Goal: Check status

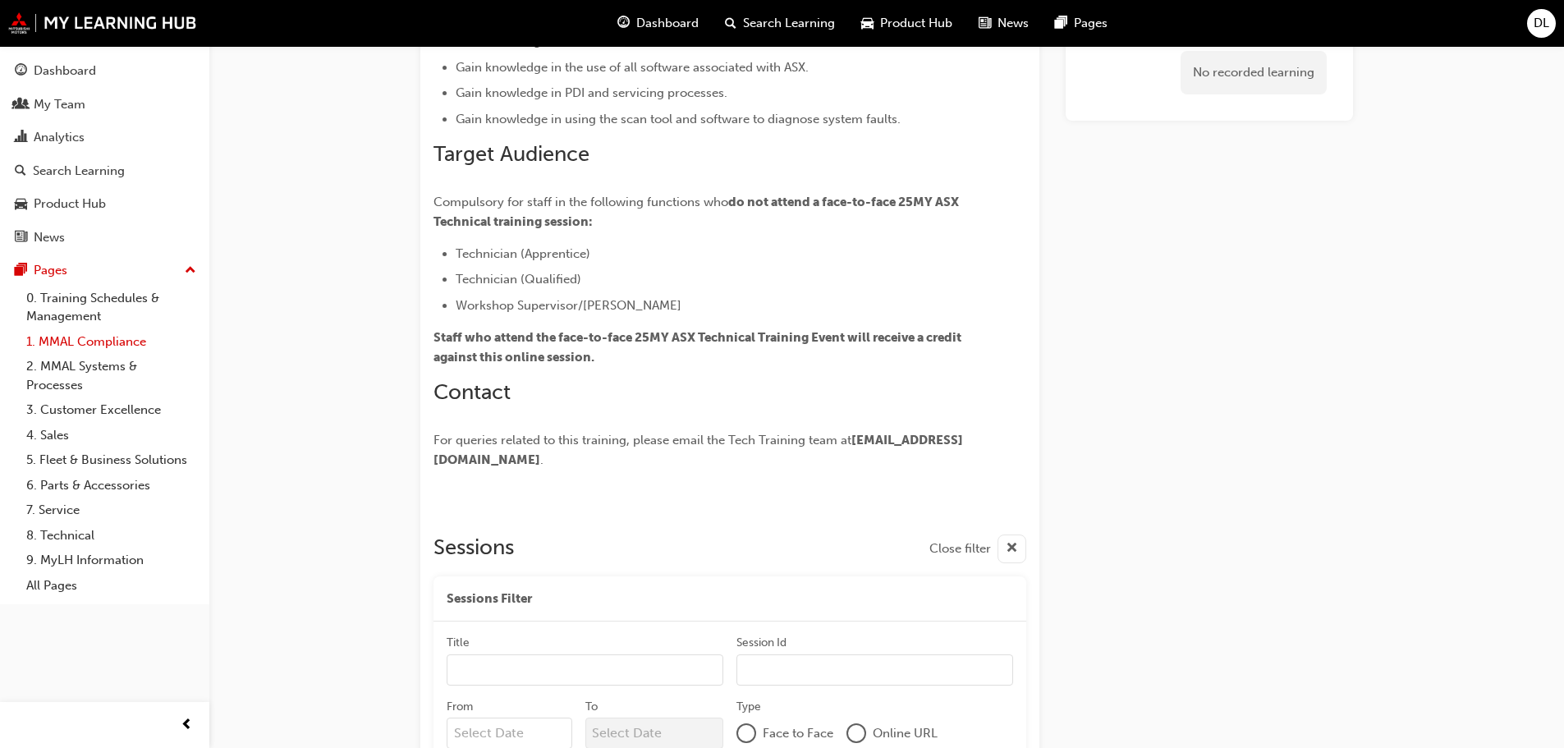
scroll to position [201, 0]
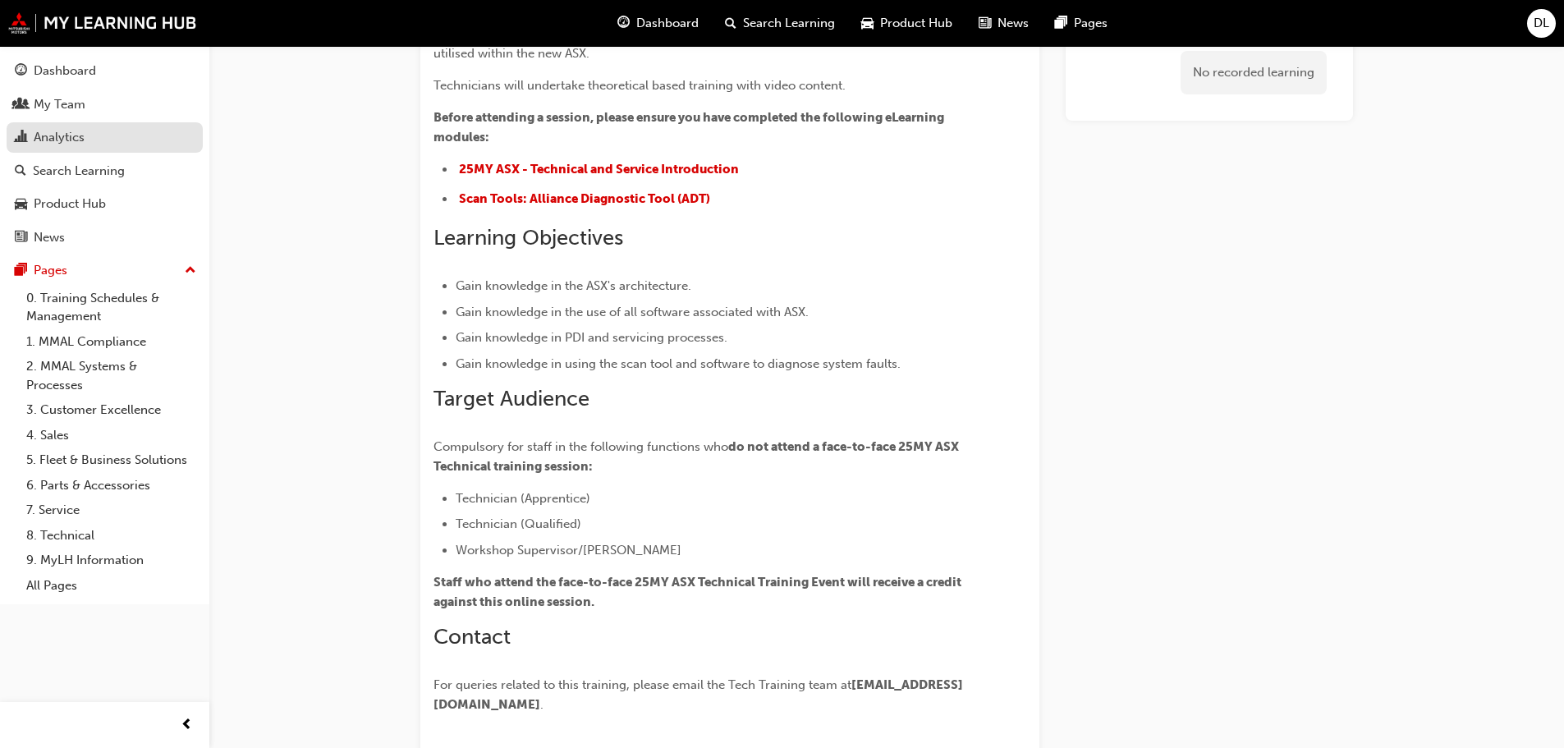
click at [99, 141] on div "Analytics" at bounding box center [105, 137] width 180 height 21
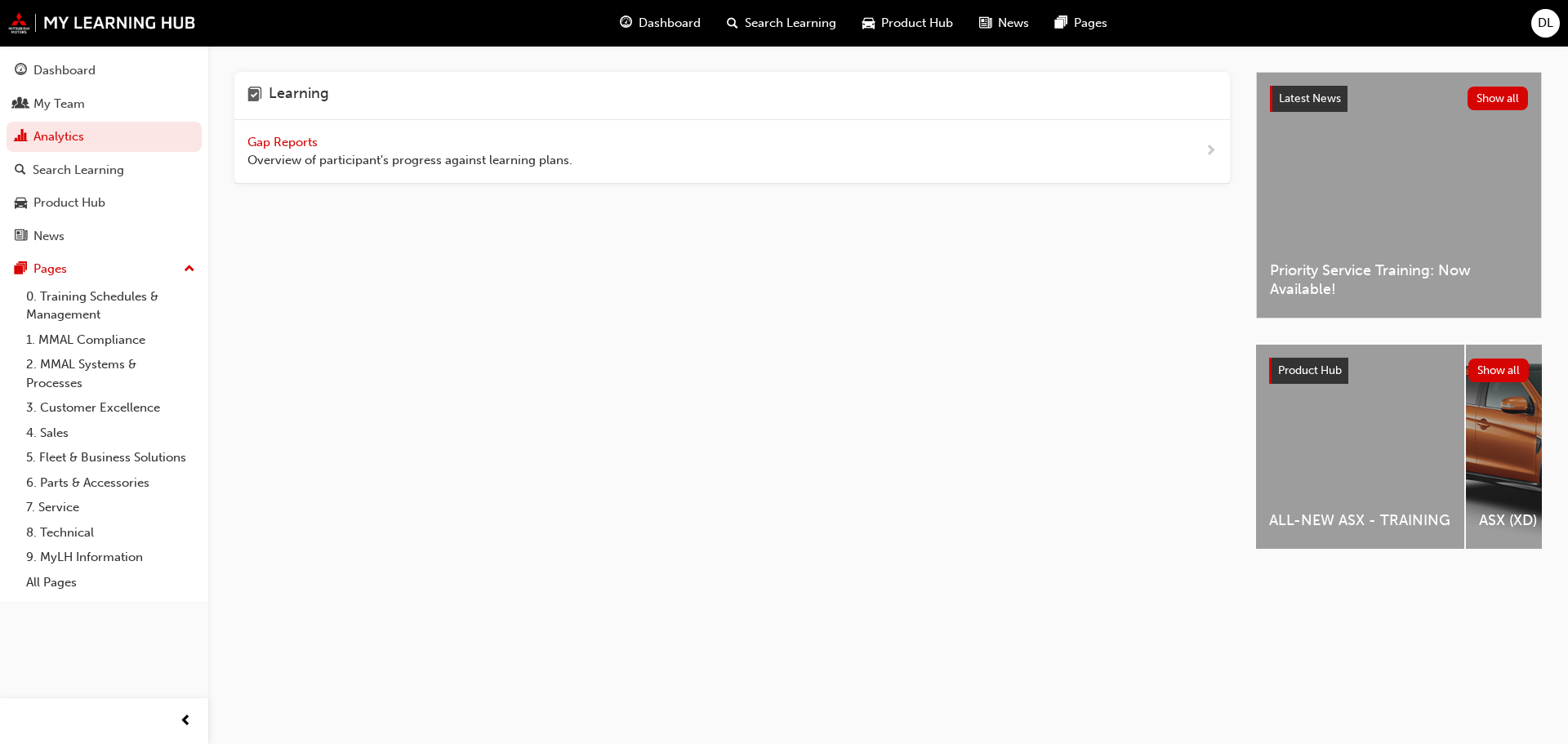
click at [264, 139] on span "Gap Reports" at bounding box center [284, 141] width 74 height 15
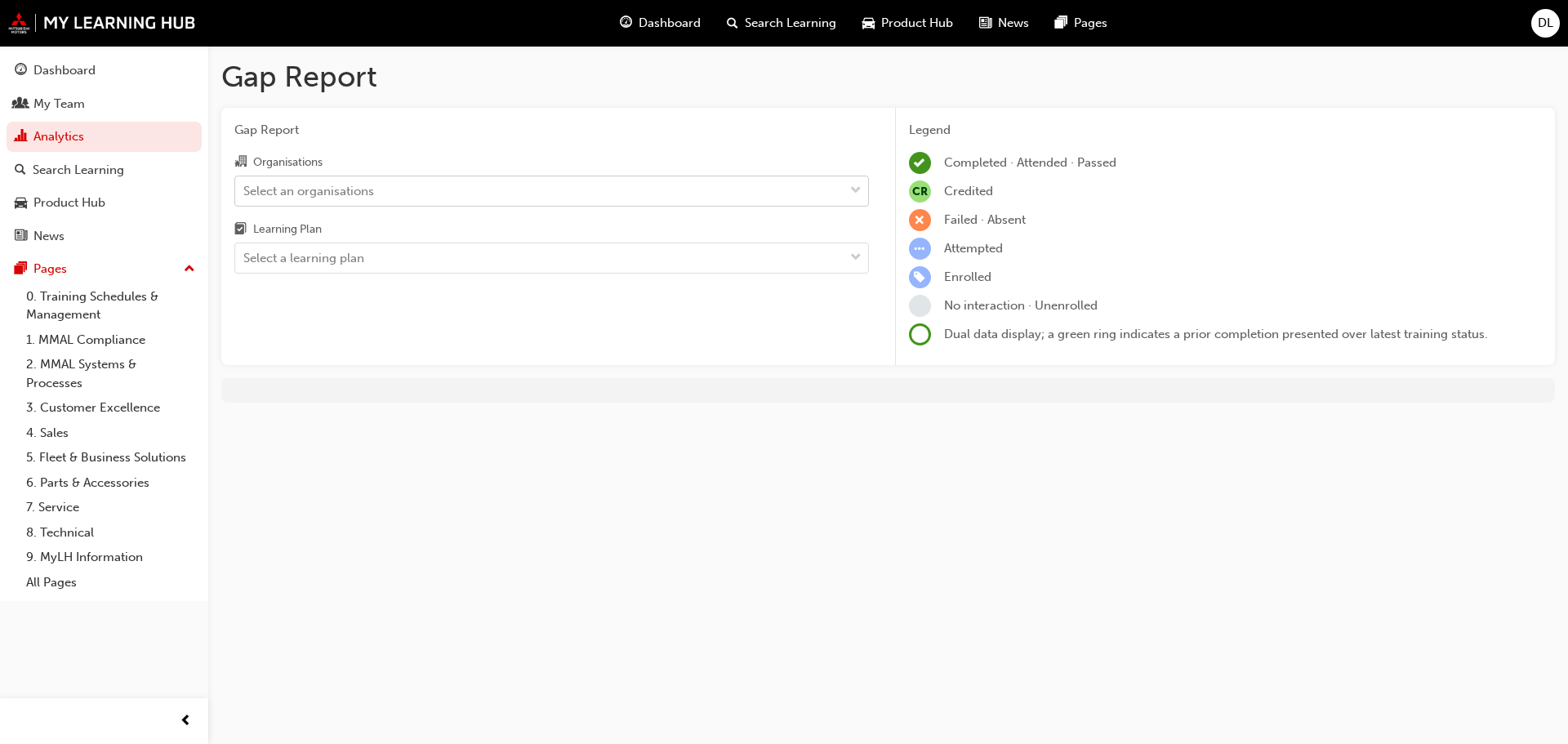
click at [339, 193] on div "Select an organisations" at bounding box center [308, 190] width 130 height 19
click at [245, 193] on input "Organisations Select an organisations" at bounding box center [245, 190] width 2 height 14
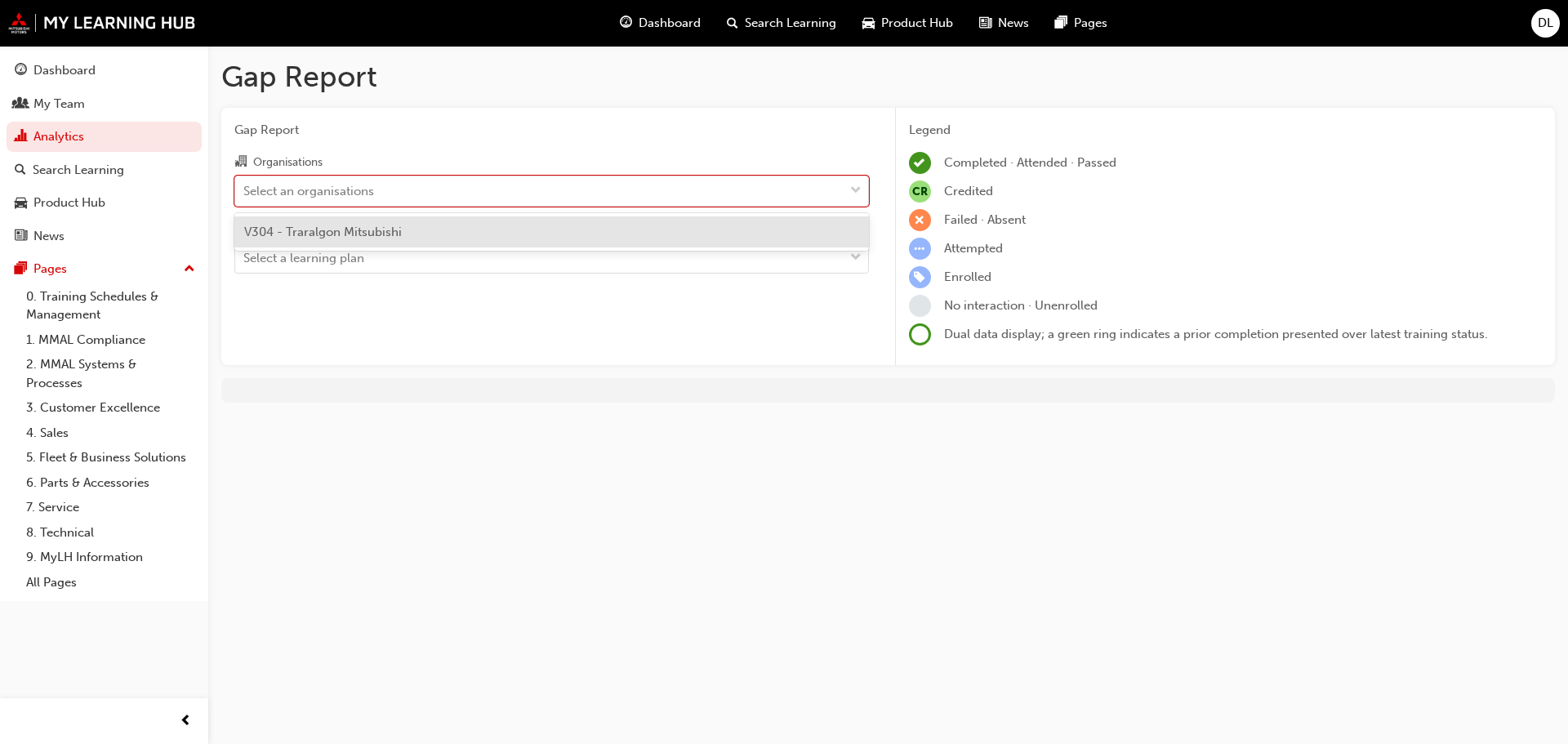
click at [377, 238] on span "V304 - Traralgon Mitsubishi" at bounding box center [323, 232] width 157 height 15
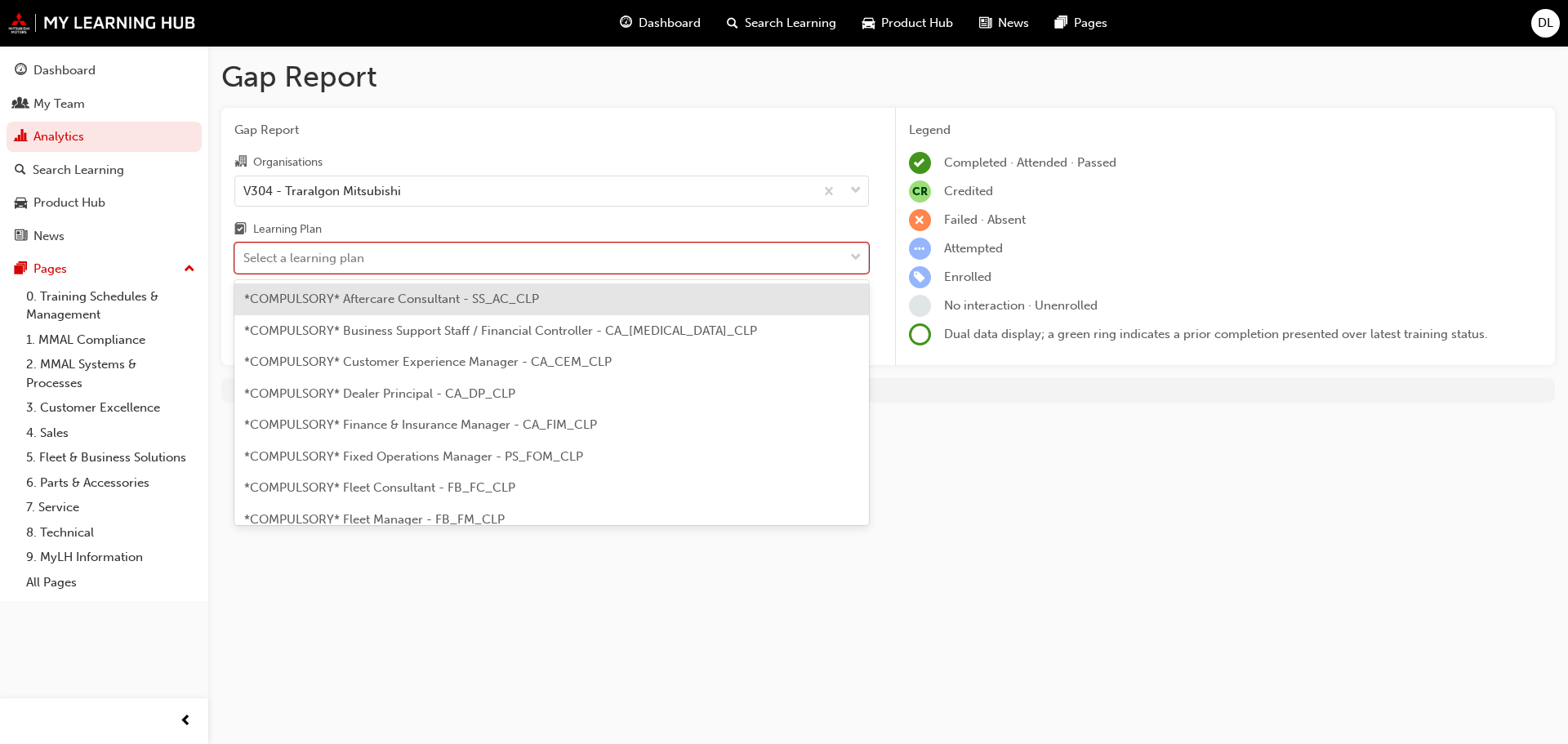
click at [374, 257] on div "Select a learning plan" at bounding box center [539, 259] width 609 height 29
click at [245, 257] on input "Learning Plan option *COMPULSORY* Aftercare Consultant - SS_AC_CLP focused, 1 o…" at bounding box center [245, 258] width 2 height 14
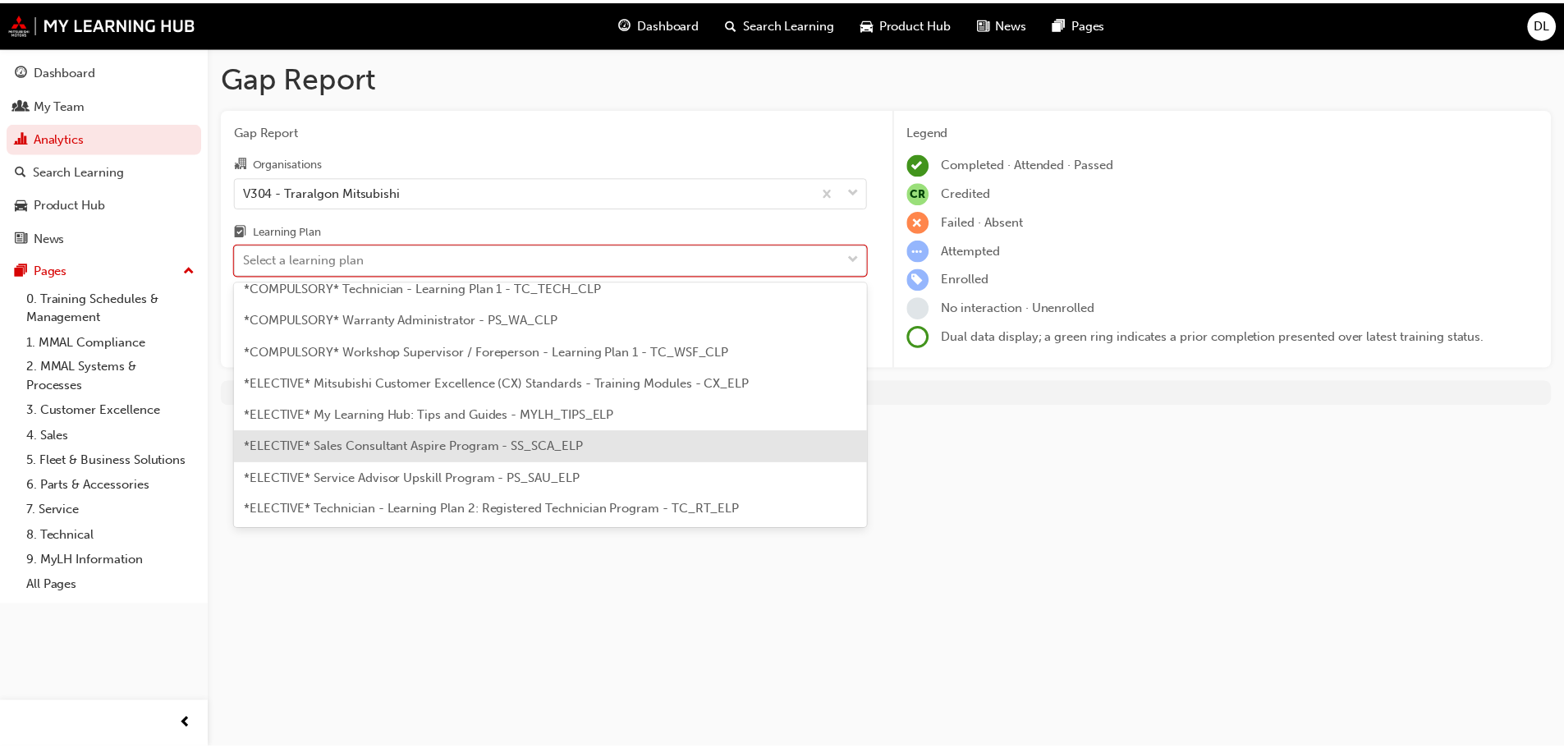
scroll to position [640, 0]
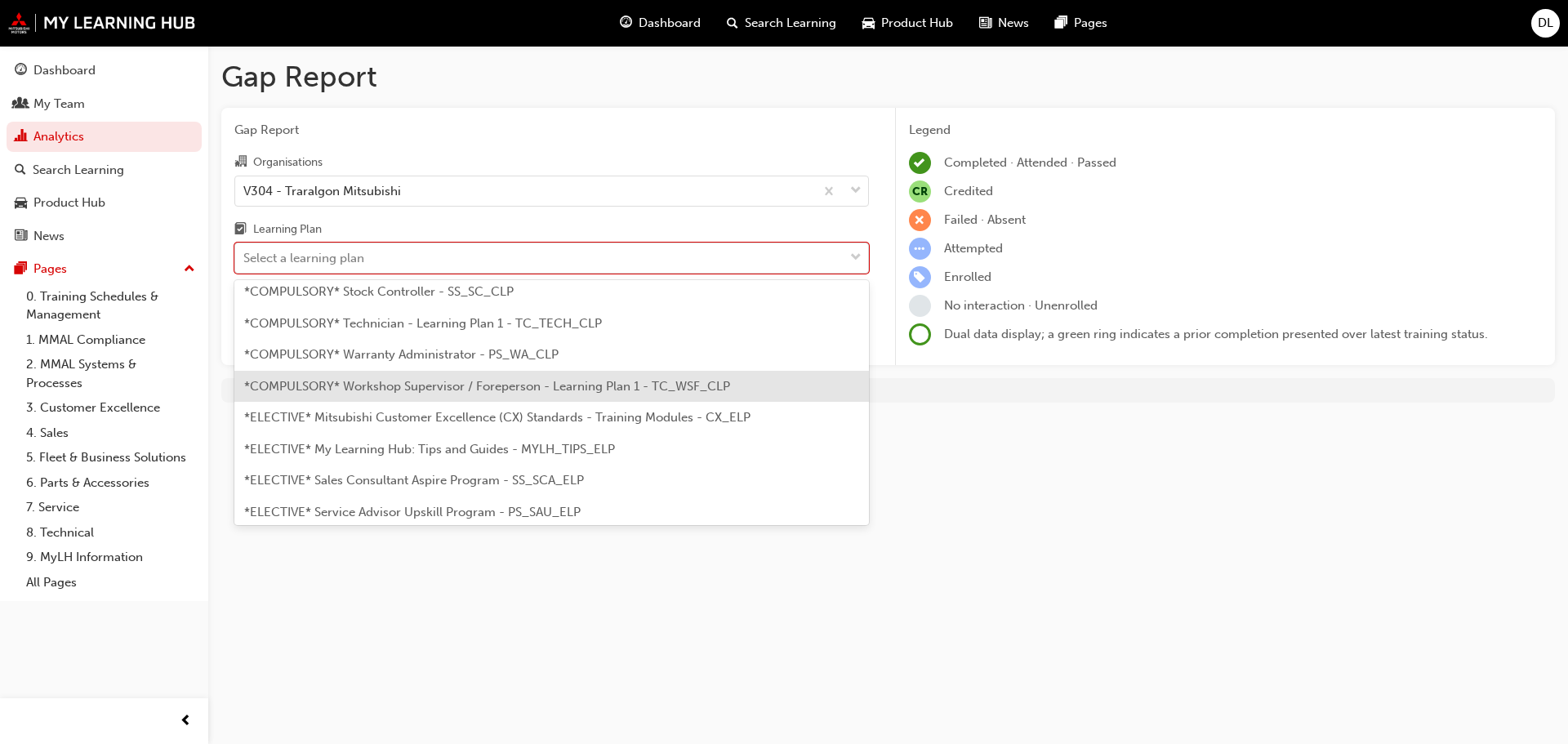
click at [536, 390] on span "*COMPULSORY* Workshop Supervisor / Foreperson - Learning Plan 1 - TC_WSF_CLP" at bounding box center [487, 386] width 486 height 15
